Goal: Navigation & Orientation: Find specific page/section

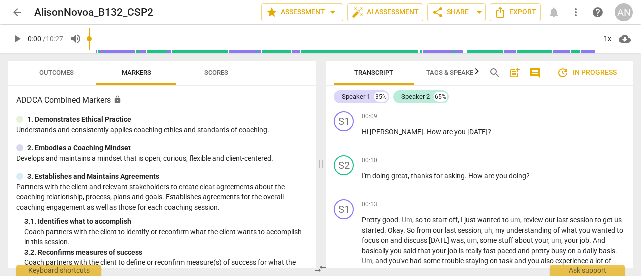
click at [10, 8] on span "arrow_back" at bounding box center [17, 12] width 18 height 12
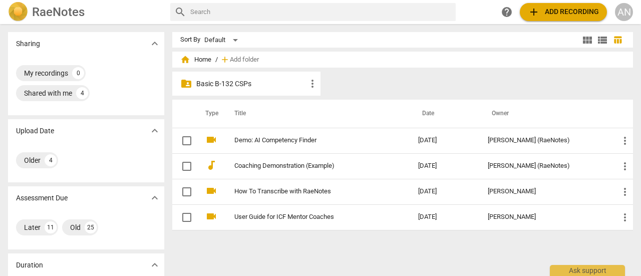
click at [223, 80] on p "Basic B-132 CSPs" at bounding box center [251, 84] width 110 height 11
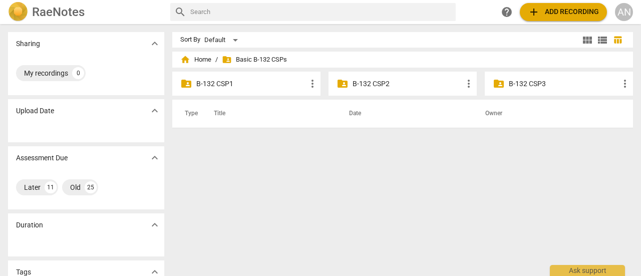
click at [389, 82] on p "B-132 CSP2" at bounding box center [407, 84] width 110 height 11
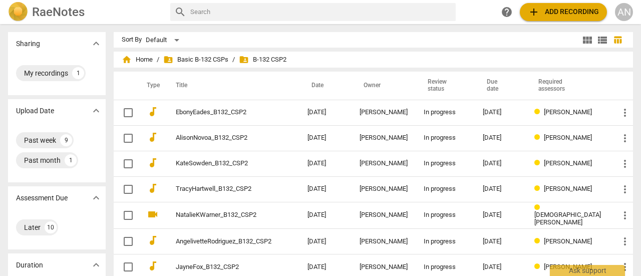
scroll to position [219, 0]
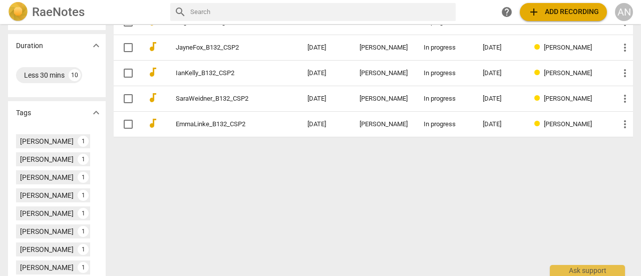
click at [18, 68] on div "Less 30 mins 10" at bounding box center [57, 75] width 82 height 20
click at [640, 4] on div "RaeNotes search help add Add recording AN" at bounding box center [320, 12] width 641 height 20
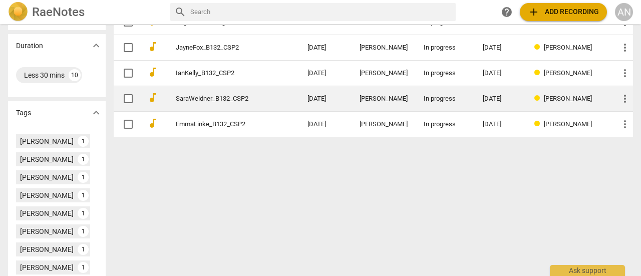
click at [610, 101] on td "more_vert" at bounding box center [621, 99] width 22 height 26
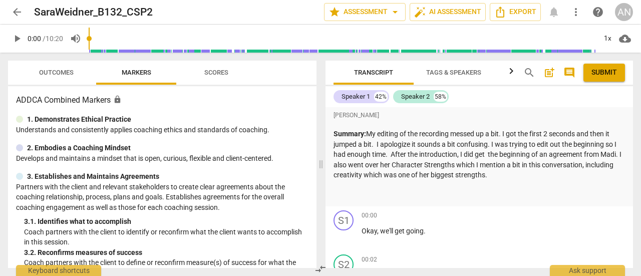
click at [20, 12] on span "arrow_back" at bounding box center [17, 12] width 12 height 12
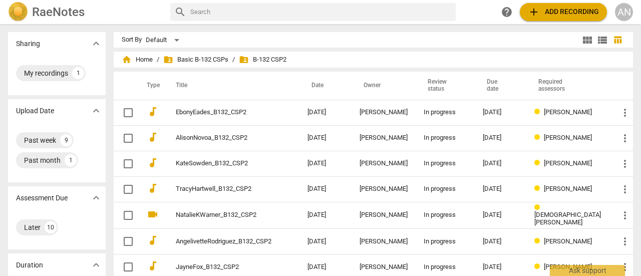
scroll to position [219, 0]
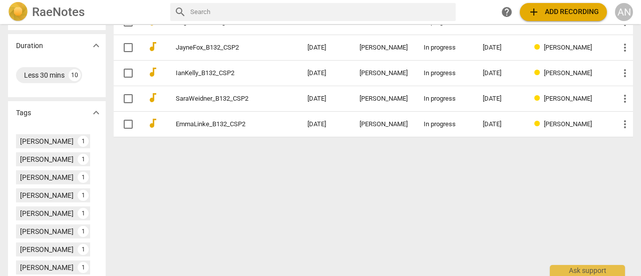
click at [623, 146] on div "Sharing expand_more My recordings 1 Upload Date expand_more Past week 9 Past mo…" at bounding box center [320, 150] width 641 height 251
